Goal: Check status: Check status

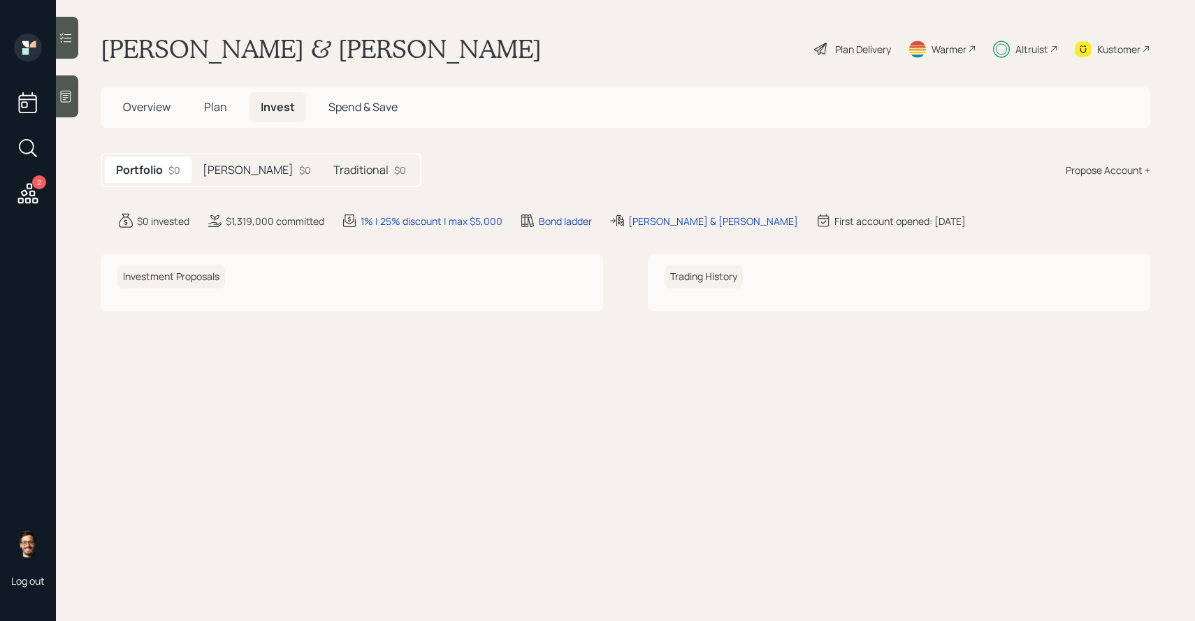
click at [237, 161] on div "Roth $0" at bounding box center [257, 170] width 131 height 26
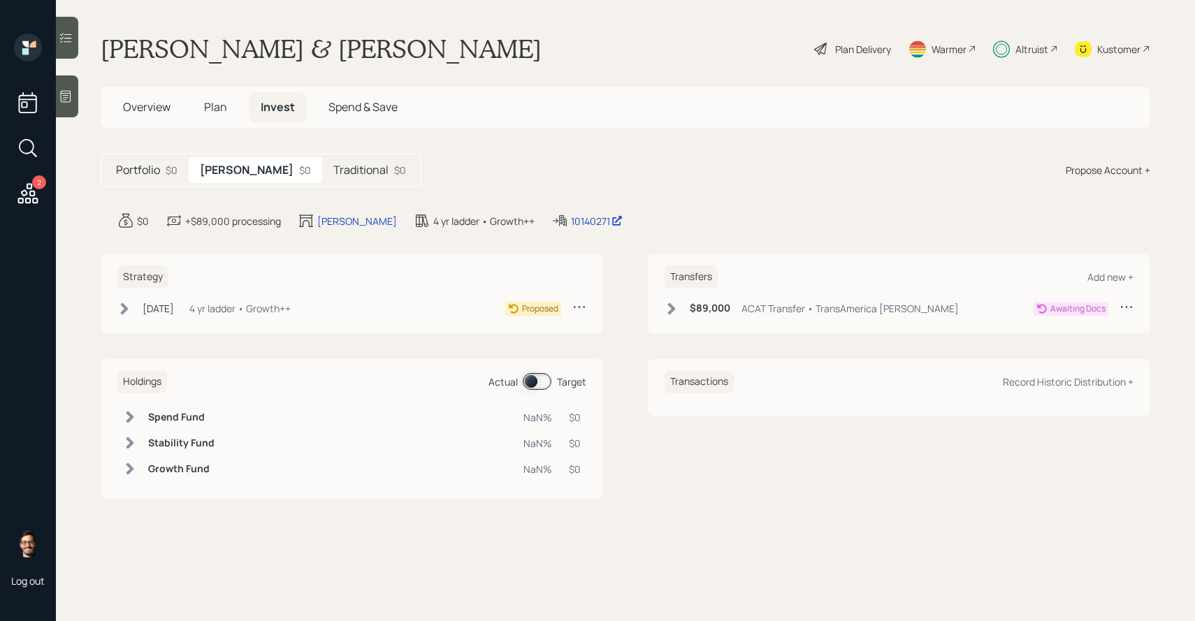
click at [333, 175] on h5 "Traditional" at bounding box center [360, 170] width 55 height 13
click at [227, 175] on div "Roth $0" at bounding box center [254, 170] width 131 height 26
click at [333, 171] on h5 "Traditional" at bounding box center [360, 170] width 55 height 13
click at [234, 184] on div "Portfolio $0 Roth $0 Traditional $0" at bounding box center [261, 170] width 320 height 34
click at [296, 175] on div "$0" at bounding box center [302, 170] width 12 height 15
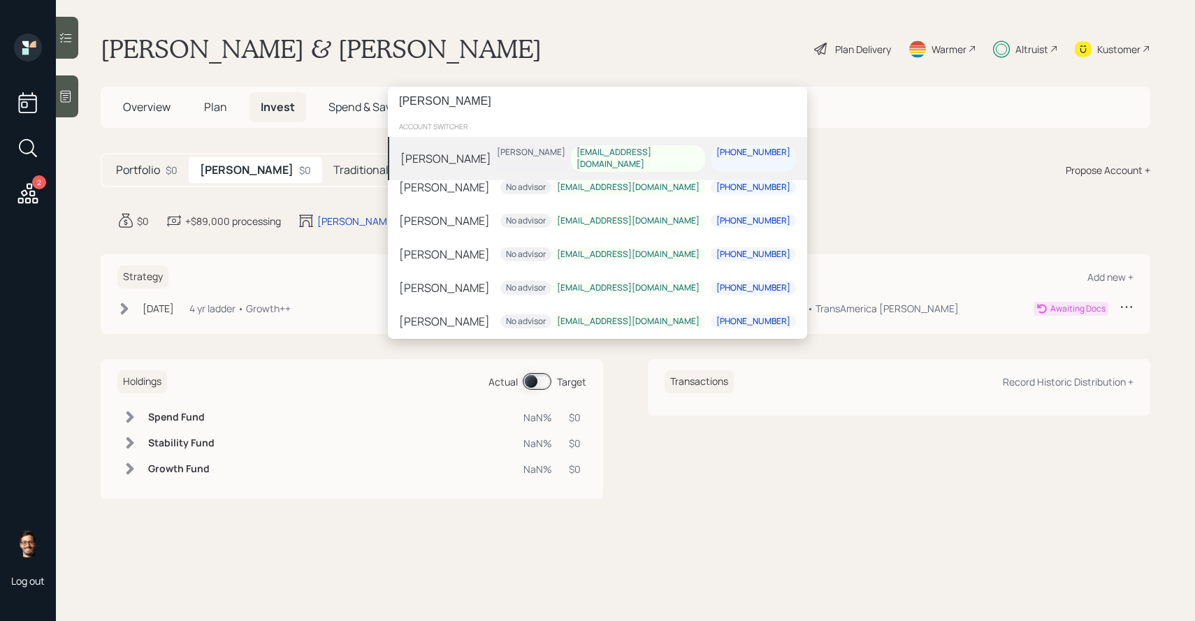
type input "glaser"
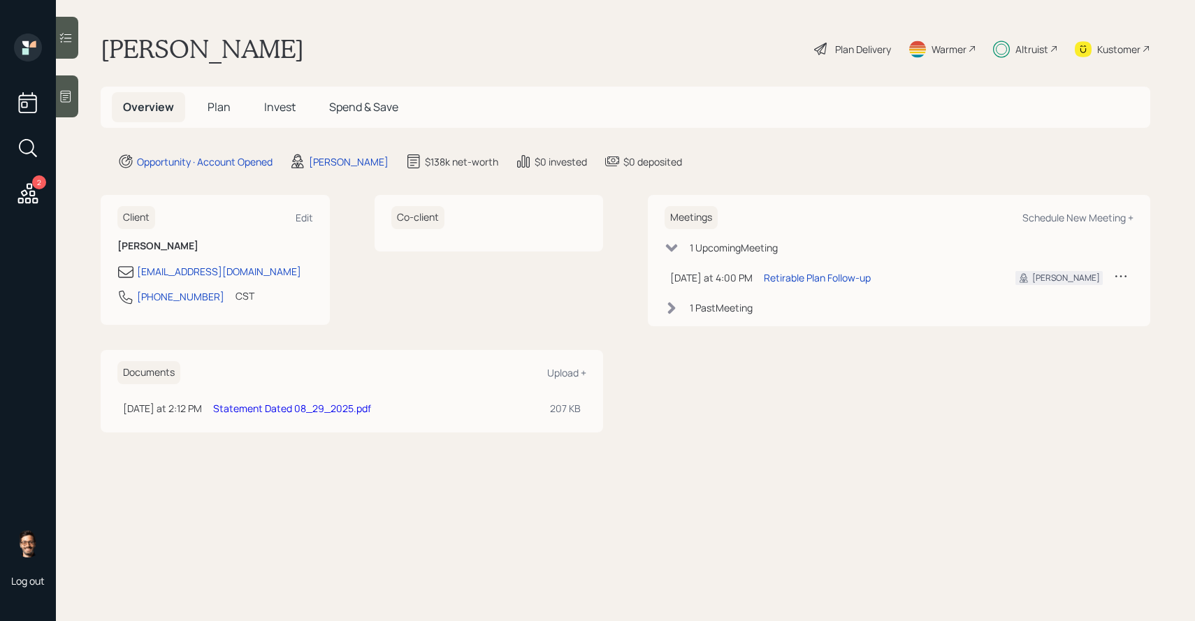
click at [294, 115] on h5 "Invest" at bounding box center [280, 107] width 54 height 30
